Goal: Task Accomplishment & Management: Use online tool/utility

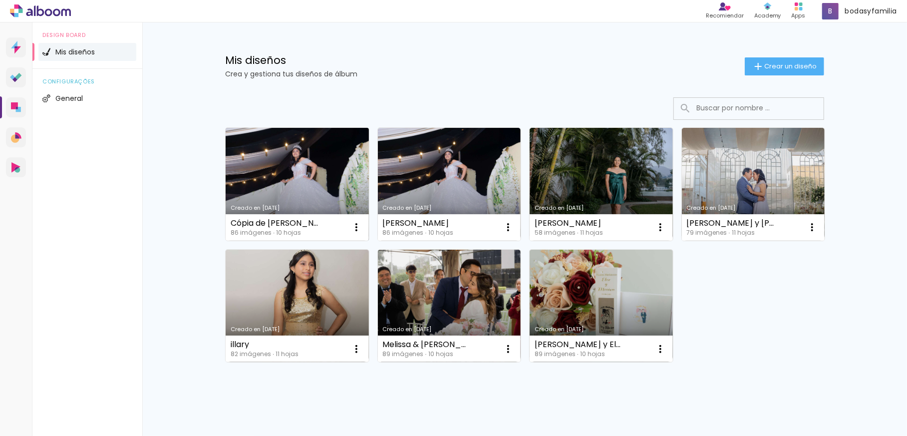
click at [306, 178] on link "Creado en [DATE]" at bounding box center [297, 184] width 143 height 113
